Goal: Navigation & Orientation: Find specific page/section

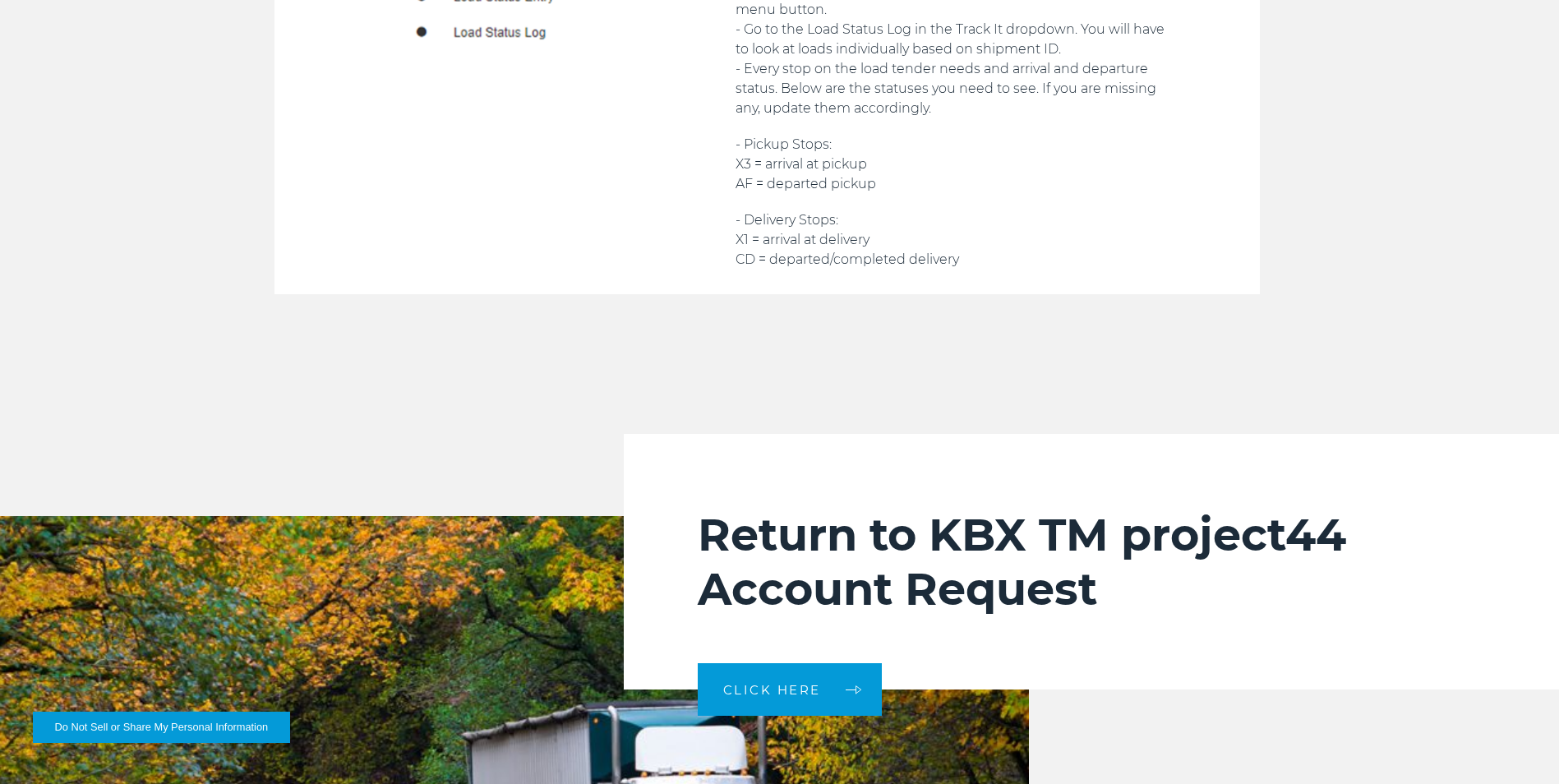
scroll to position [5669, 0]
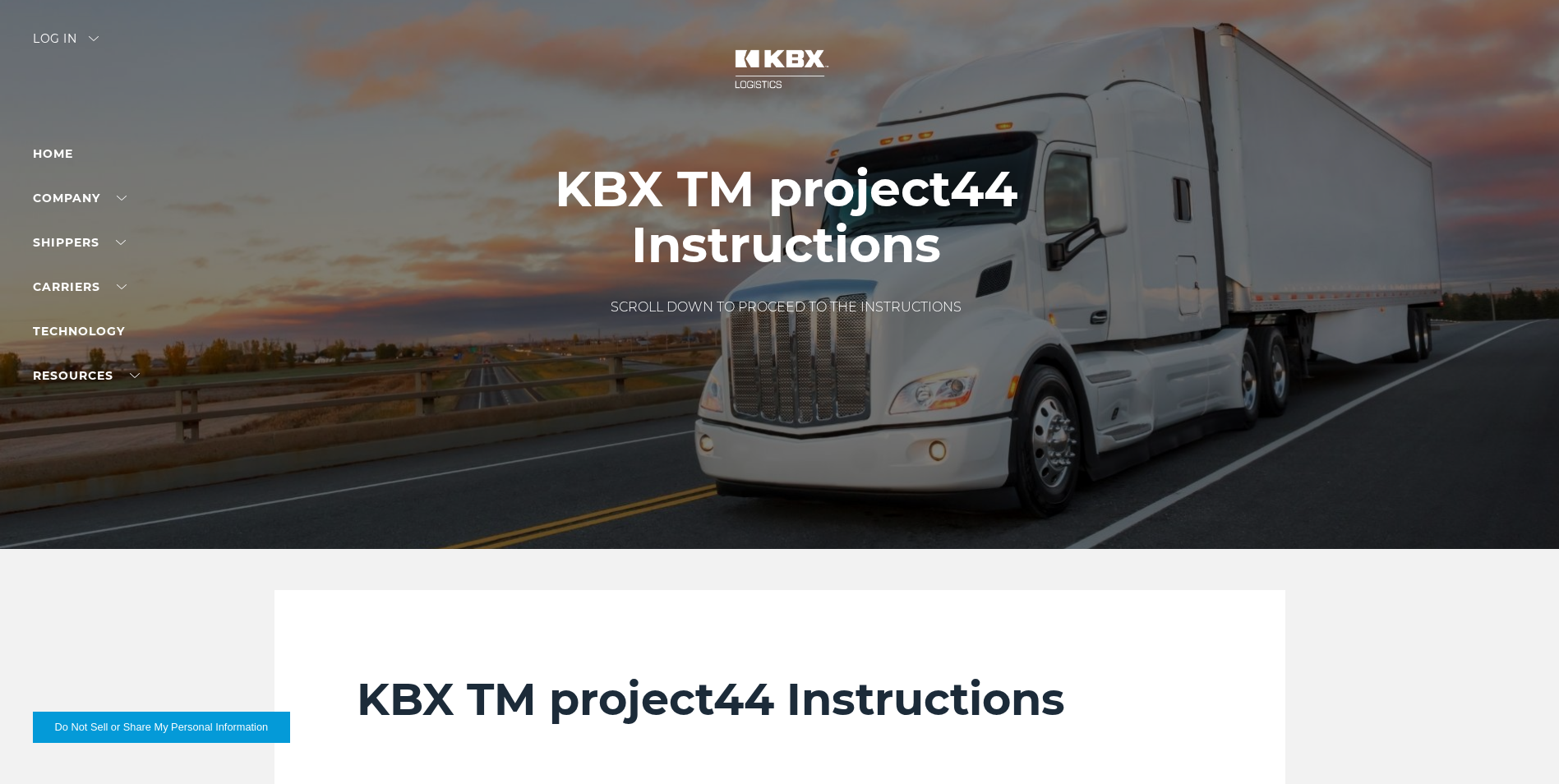
click at [67, 36] on div "Log in" at bounding box center [65, 45] width 66 height 24
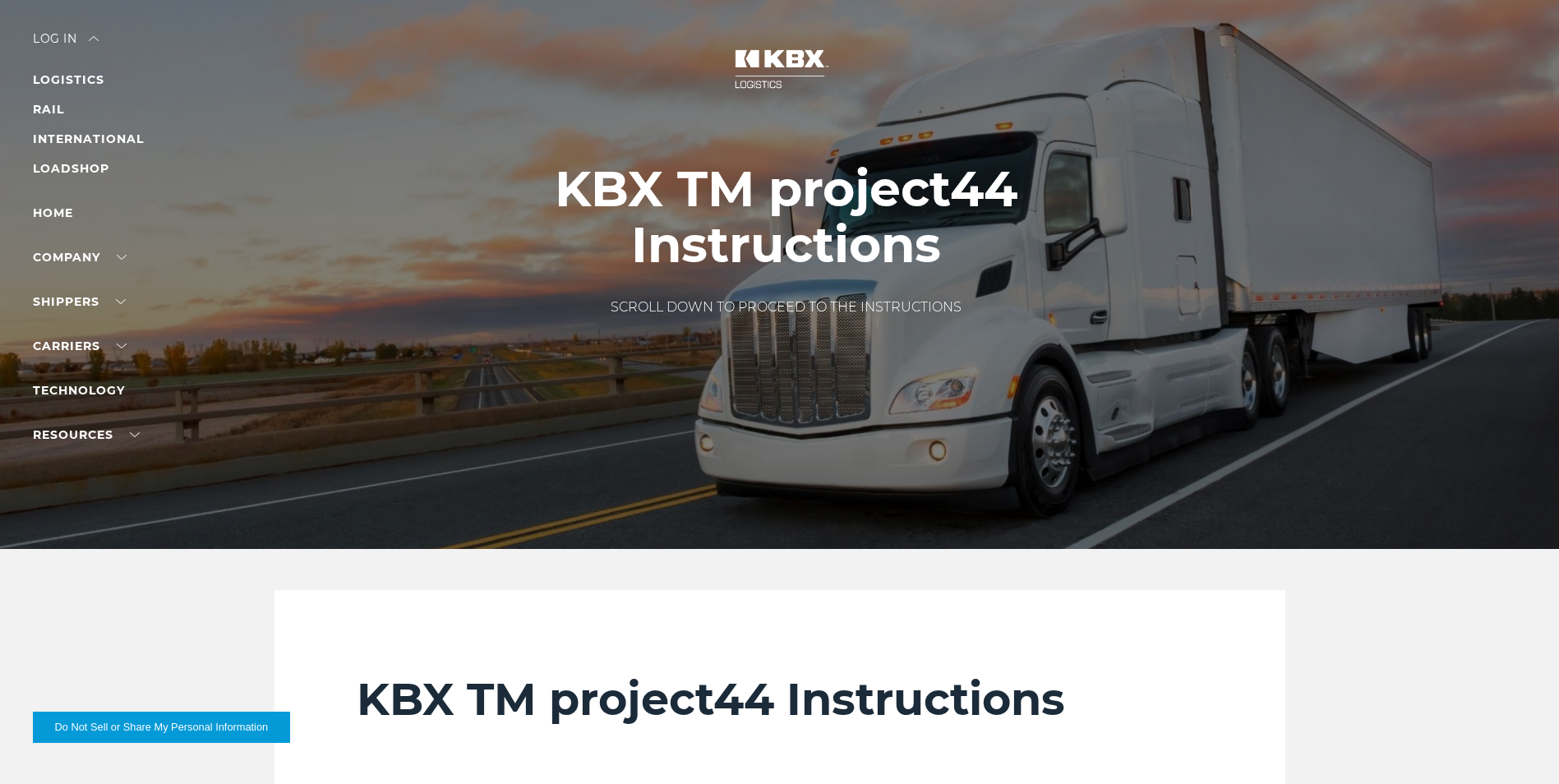
click at [74, 39] on div "Log in" at bounding box center [65, 45] width 66 height 24
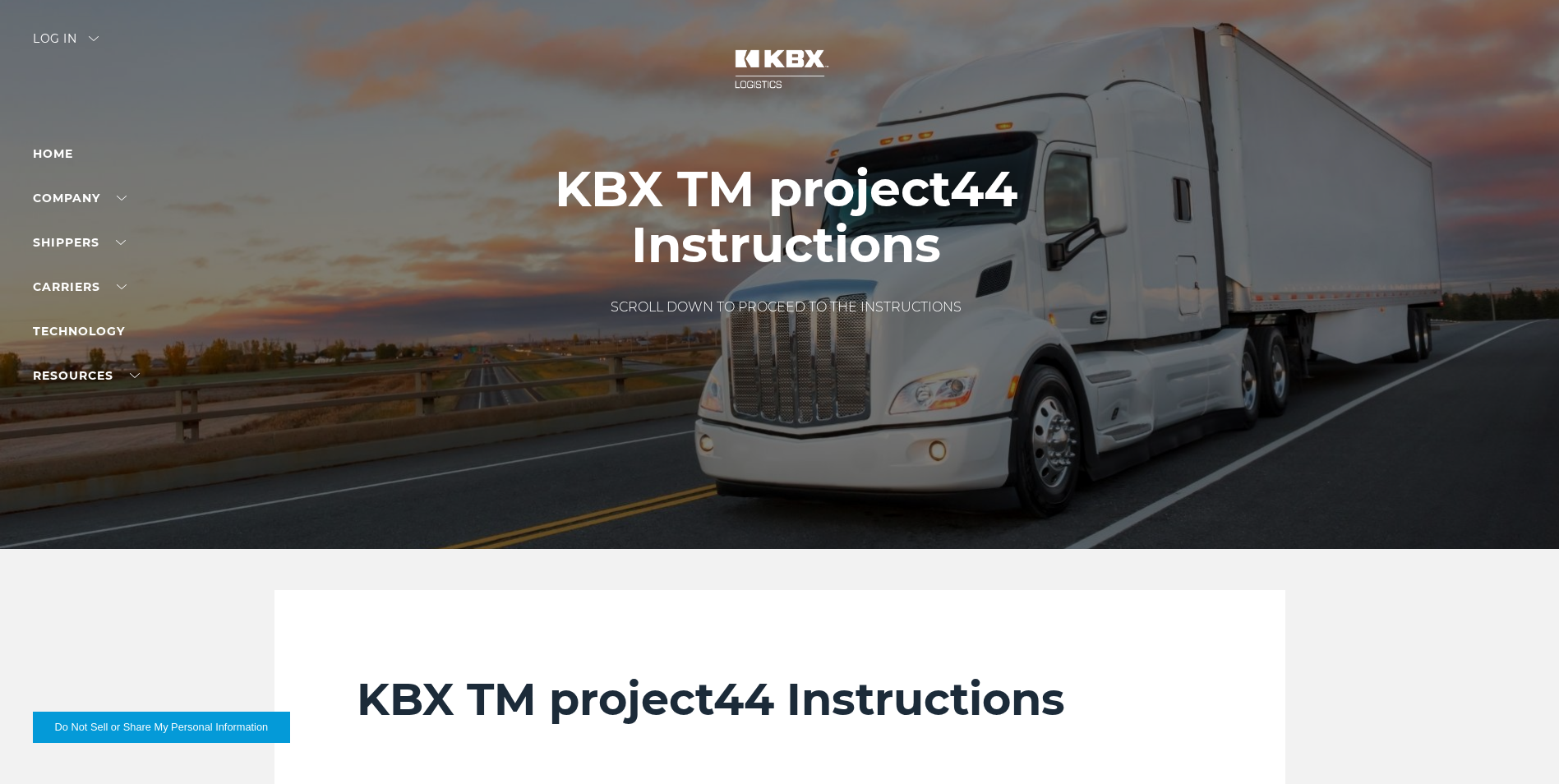
click at [54, 33] on div "Log in" at bounding box center [65, 45] width 66 height 24
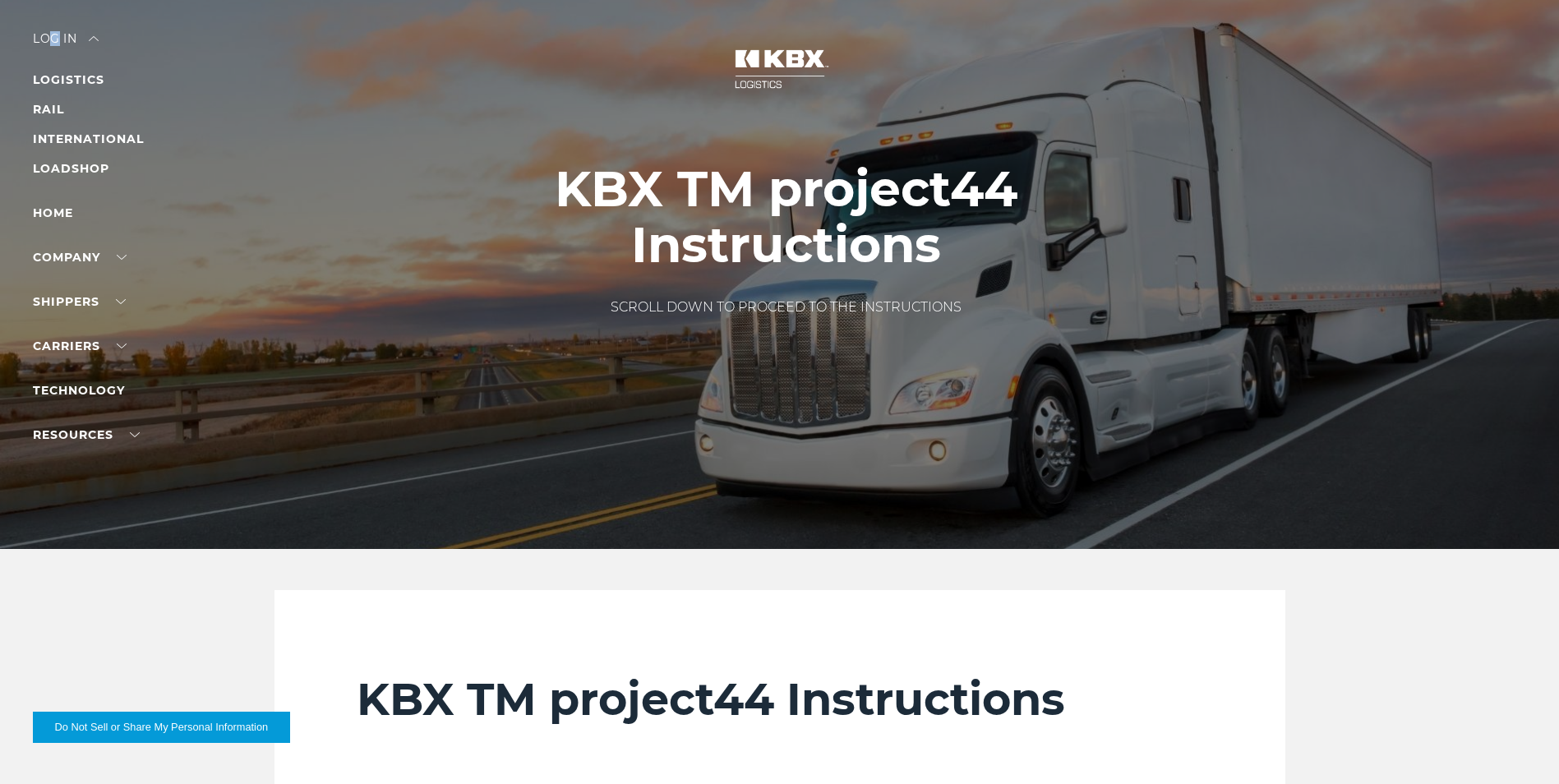
drag, startPoint x: 54, startPoint y: 33, endPoint x: 290, endPoint y: 143, distance: 260.4
click at [292, 143] on div at bounding box center [785, 274] width 1571 height 549
click at [54, 74] on link "LOGISTICS" at bounding box center [68, 80] width 72 height 15
